Goal: Navigation & Orientation: Find specific page/section

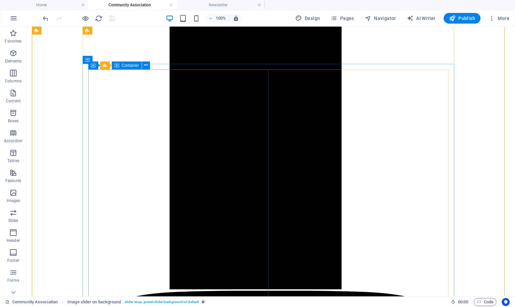
scroll to position [698, 0]
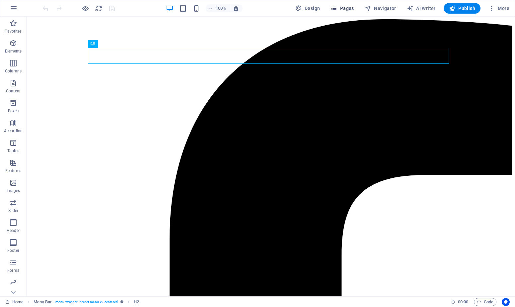
click at [345, 8] on span "Pages" at bounding box center [342, 8] width 23 height 7
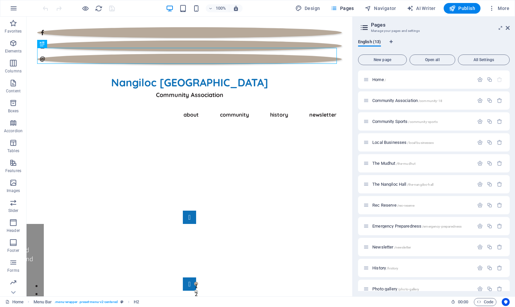
scroll to position [51, 0]
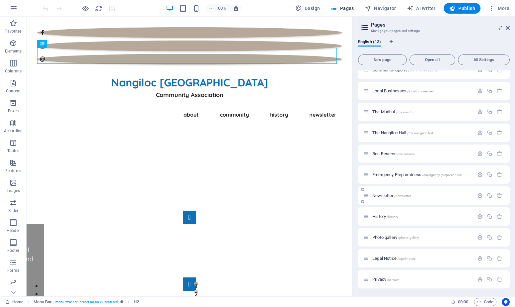
click at [382, 194] on span "Newsletter /newsletter" at bounding box center [392, 195] width 39 height 5
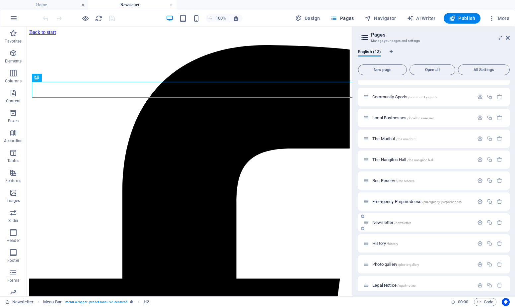
scroll to position [0, 0]
click at [347, 17] on span "Pages" at bounding box center [342, 18] width 23 height 7
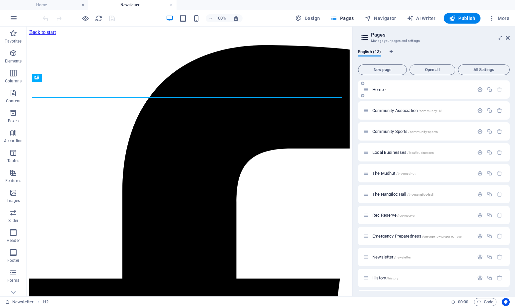
click at [377, 87] on div "Home /" at bounding box center [419, 90] width 111 height 8
click at [377, 89] on span "Home /" at bounding box center [380, 89] width 14 height 5
